Goal: Information Seeking & Learning: Find specific fact

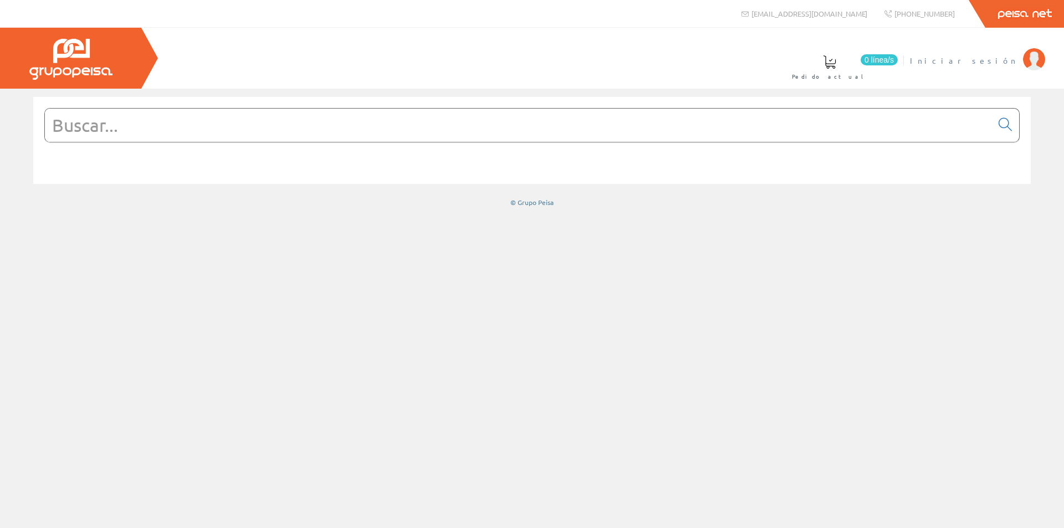
click at [998, 60] on span "Iniciar sesión" at bounding box center [963, 60] width 107 height 11
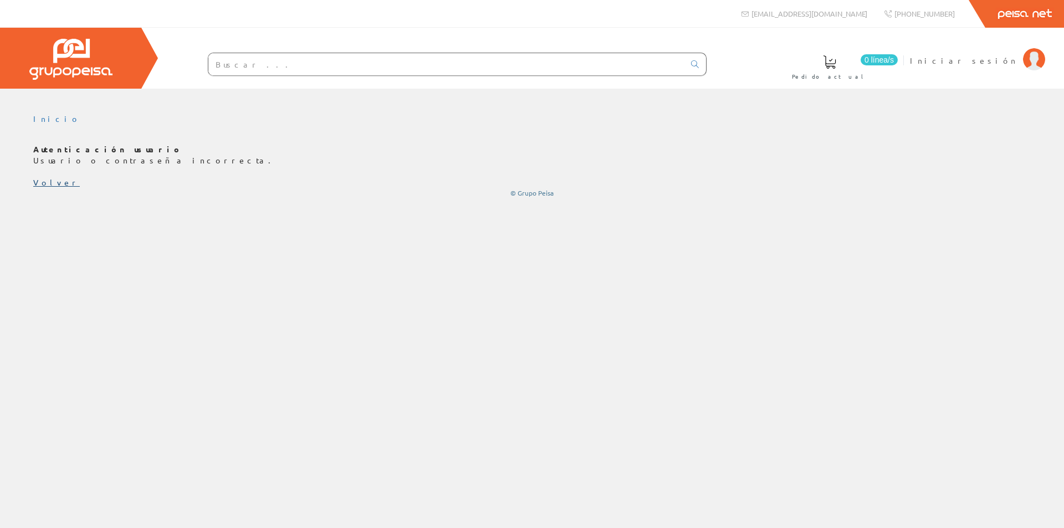
click at [43, 183] on link "Volver" at bounding box center [56, 182] width 47 height 10
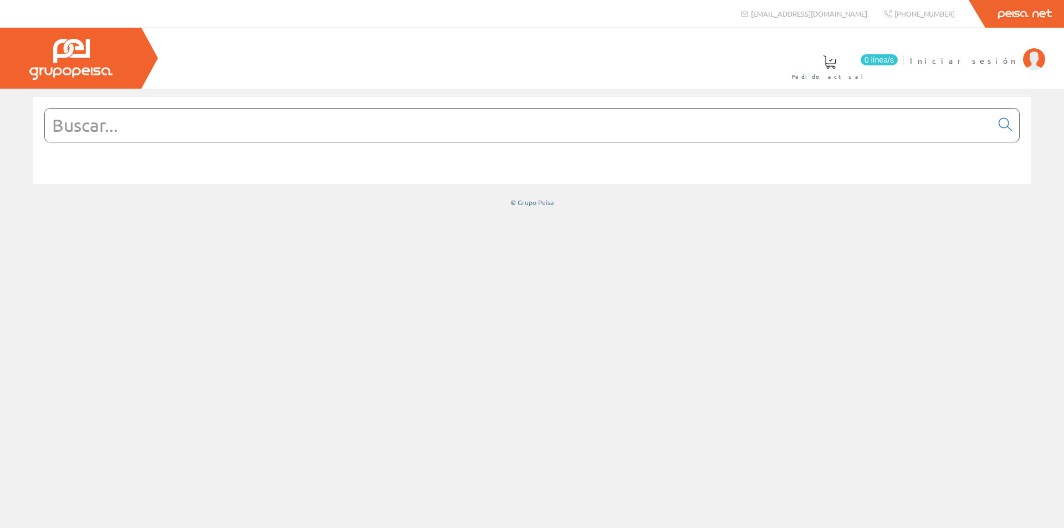
click at [1013, 16] on link "Peisa Net" at bounding box center [1024, 14] width 79 height 28
click at [751, 144] on form at bounding box center [531, 142] width 975 height 68
click at [685, 135] on input "text" at bounding box center [518, 125] width 947 height 33
click at [664, 122] on input "text" at bounding box center [518, 125] width 947 height 33
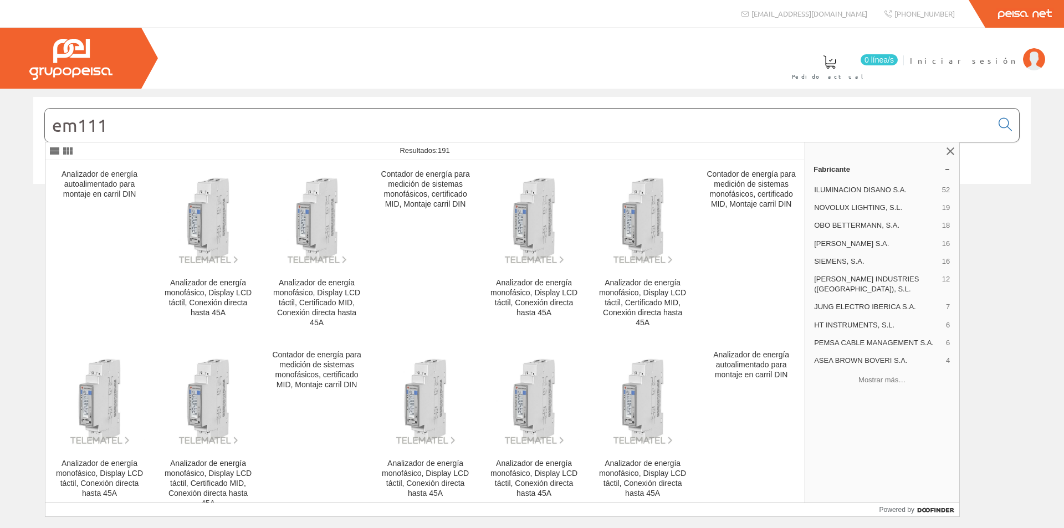
drag, startPoint x: 267, startPoint y: 126, endPoint x: 9, endPoint y: 132, distance: 258.3
click at [9, 132] on div "em111 © Grupo Peisa" at bounding box center [532, 152] width 1064 height 110
type input "em111"
click at [580, 66] on div "0 línea/s Pedido actual Iniciar sesión" at bounding box center [532, 58] width 1064 height 61
click at [948, 153] on link at bounding box center [950, 151] width 13 height 13
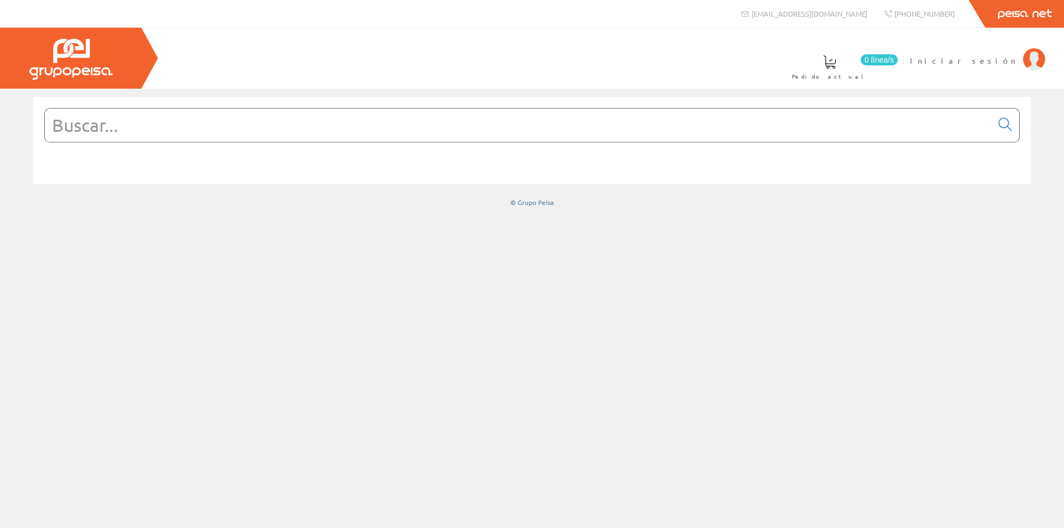
click at [176, 126] on input "text" at bounding box center [518, 125] width 947 height 33
type input "o"
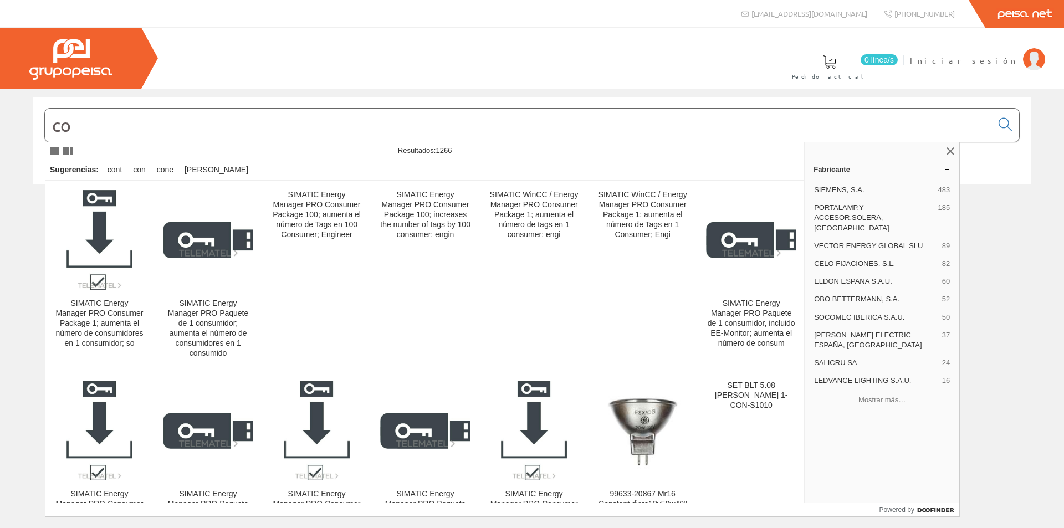
type input "c"
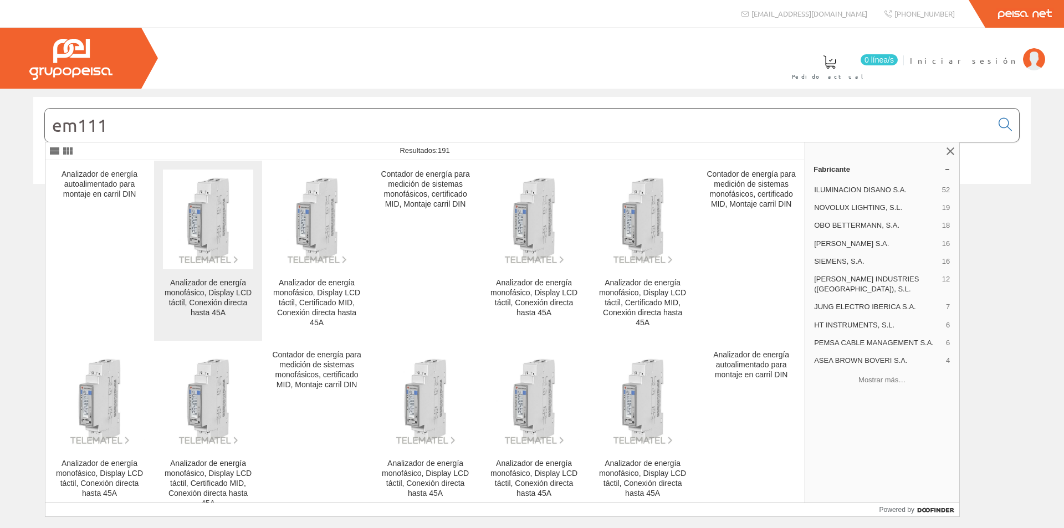
type input "em111"
click at [210, 203] on img at bounding box center [208, 219] width 90 height 90
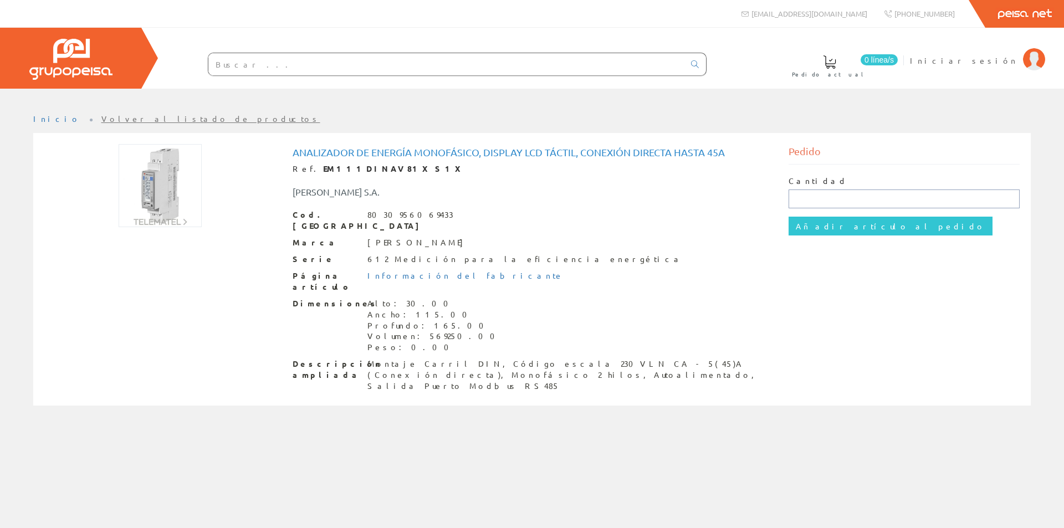
click at [862, 201] on input "text" at bounding box center [904, 198] width 232 height 19
click at [40, 116] on link "Inicio" at bounding box center [56, 119] width 47 height 10
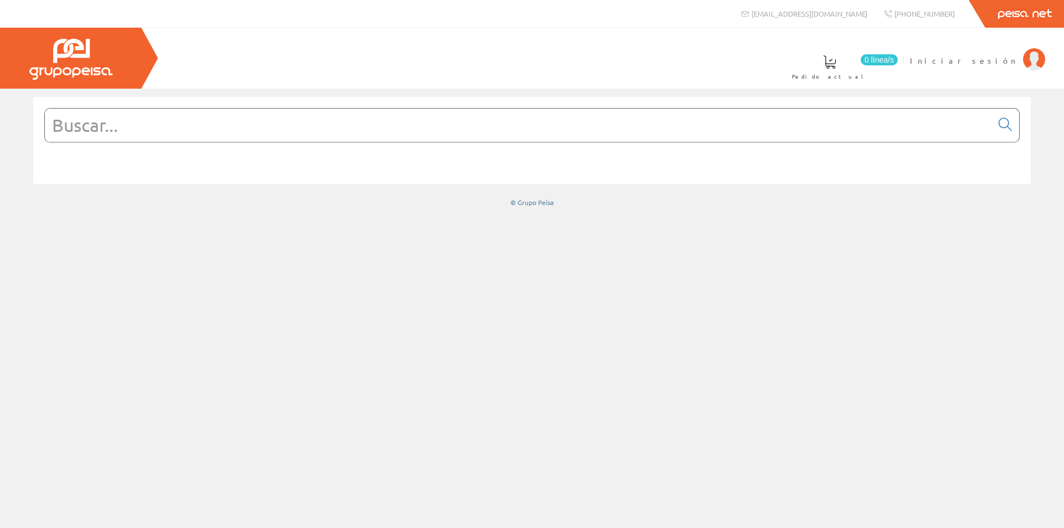
click at [236, 130] on input "text" at bounding box center [518, 125] width 947 height 33
type input "a"
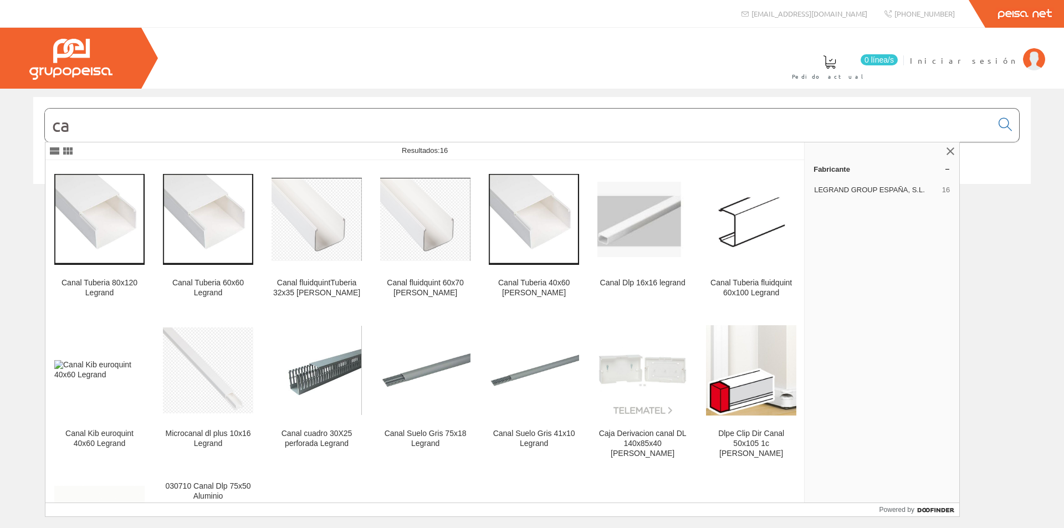
type input "c"
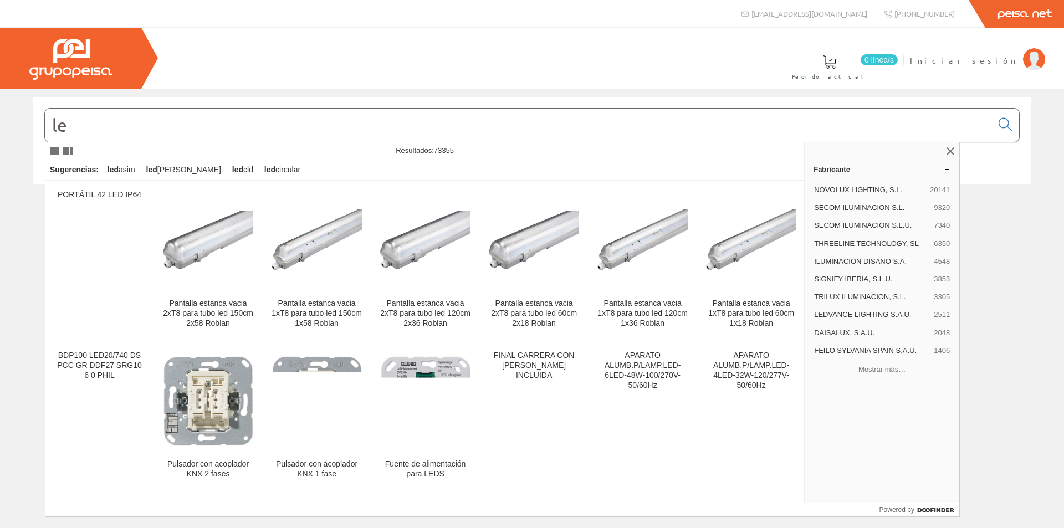
type input "l"
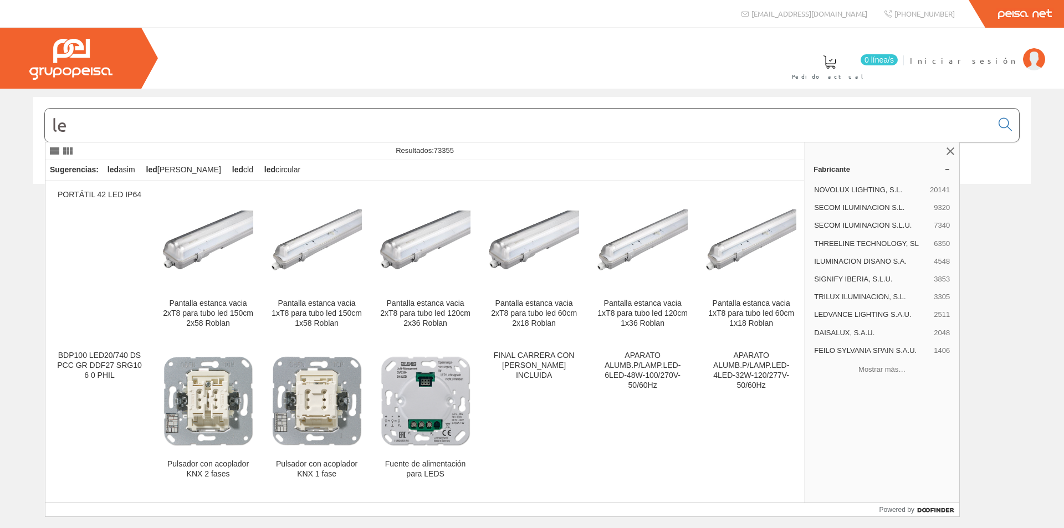
type input "l"
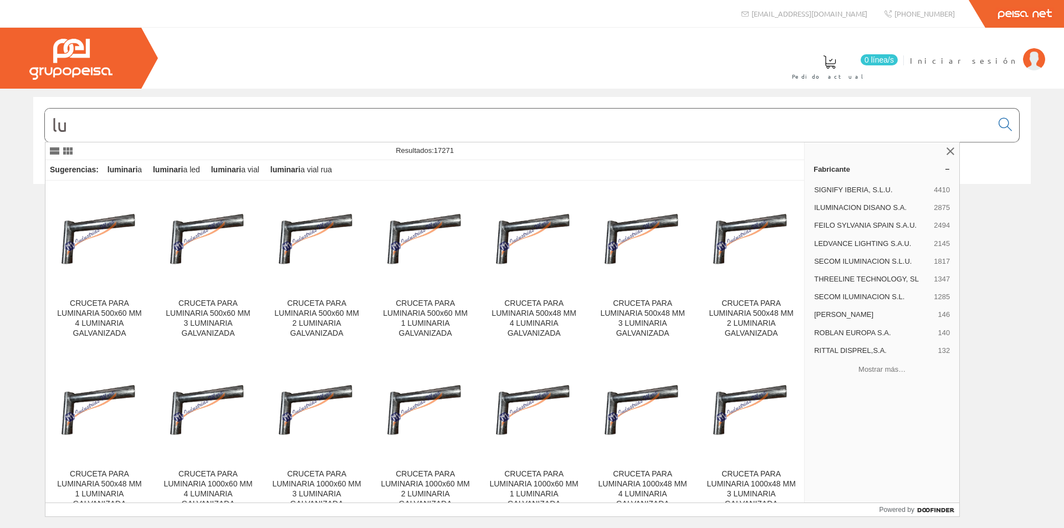
type input "l"
type input "x"
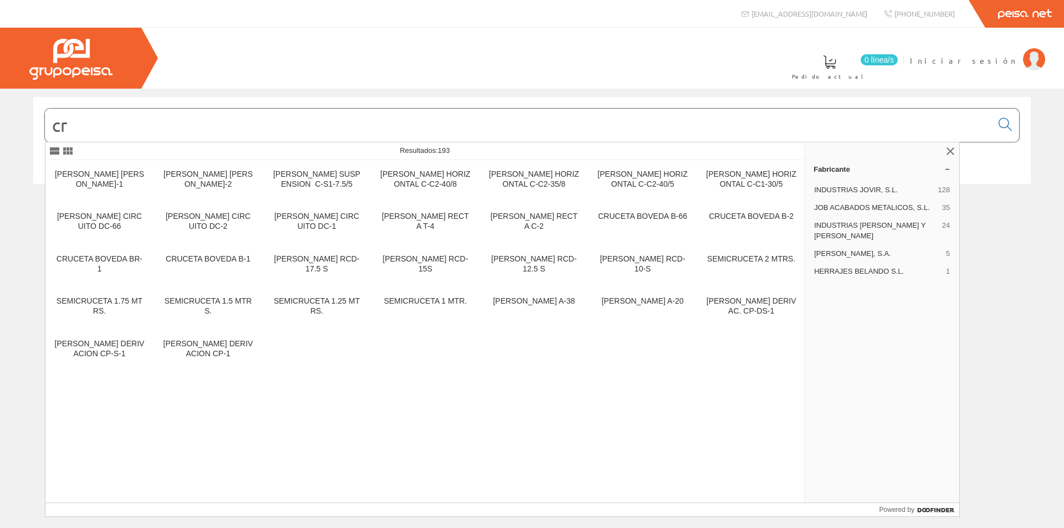
type input "c"
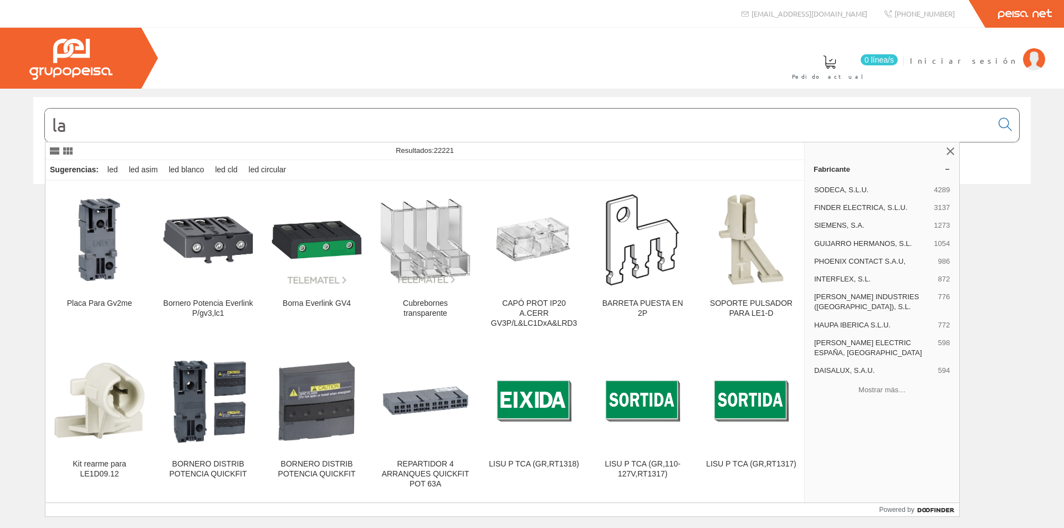
type input "l"
click at [910, 335] on div "[PERSON_NAME] ELECTRIC ESPAÑA, SA 598" at bounding box center [882, 347] width 146 height 25
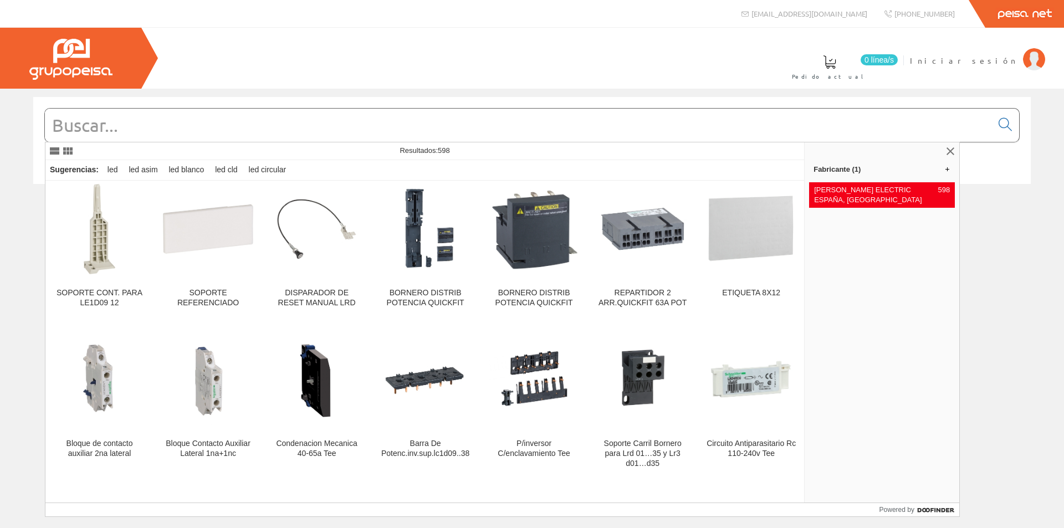
scroll to position [499, 0]
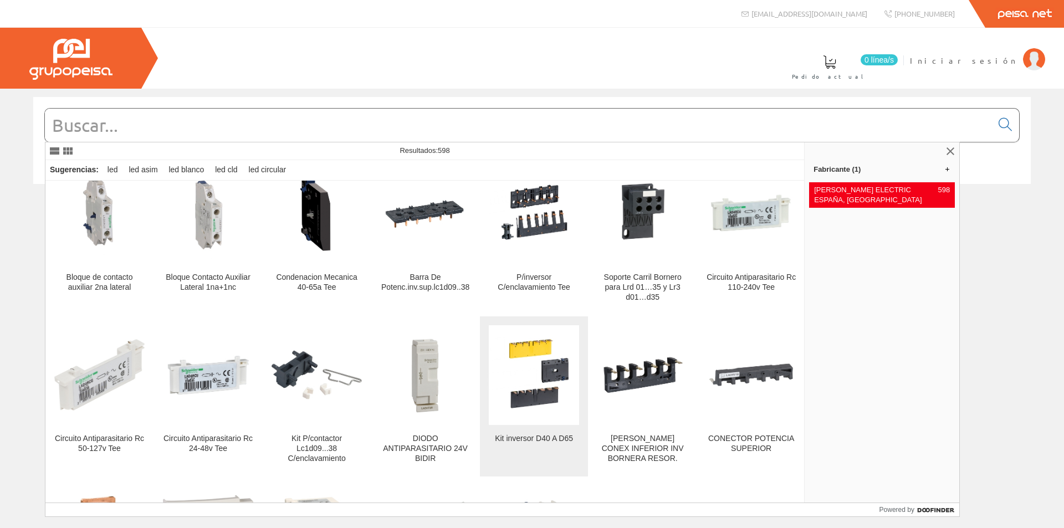
click at [506, 363] on img at bounding box center [534, 375] width 90 height 90
